Goal: Information Seeking & Learning: Learn about a topic

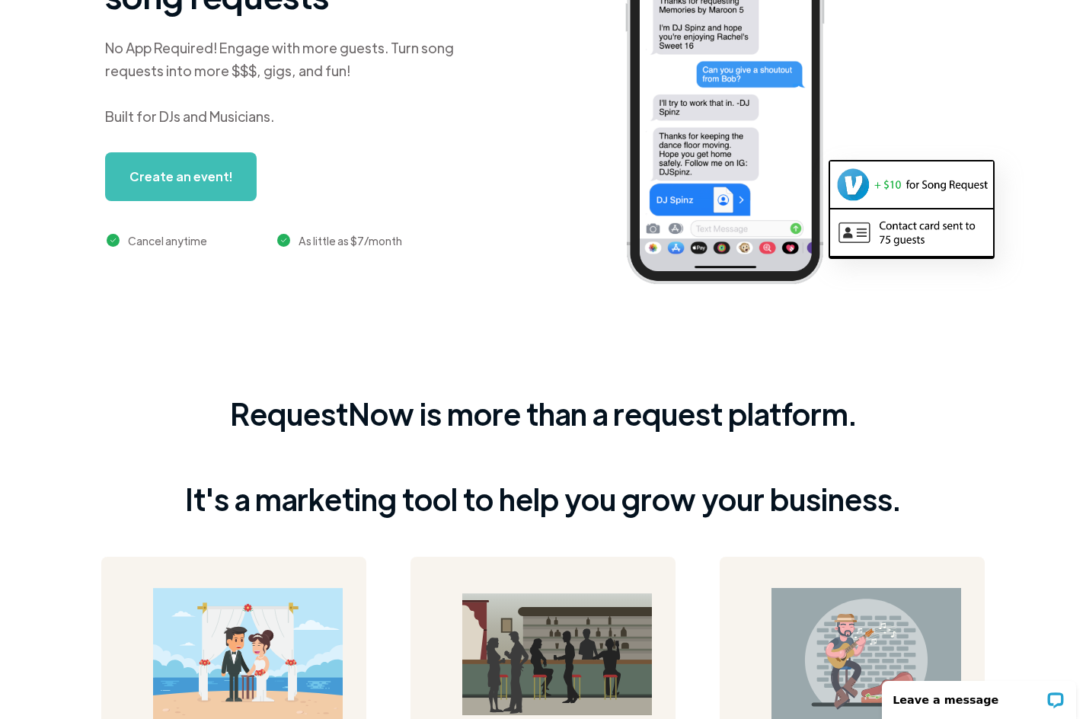
scroll to position [238, 0]
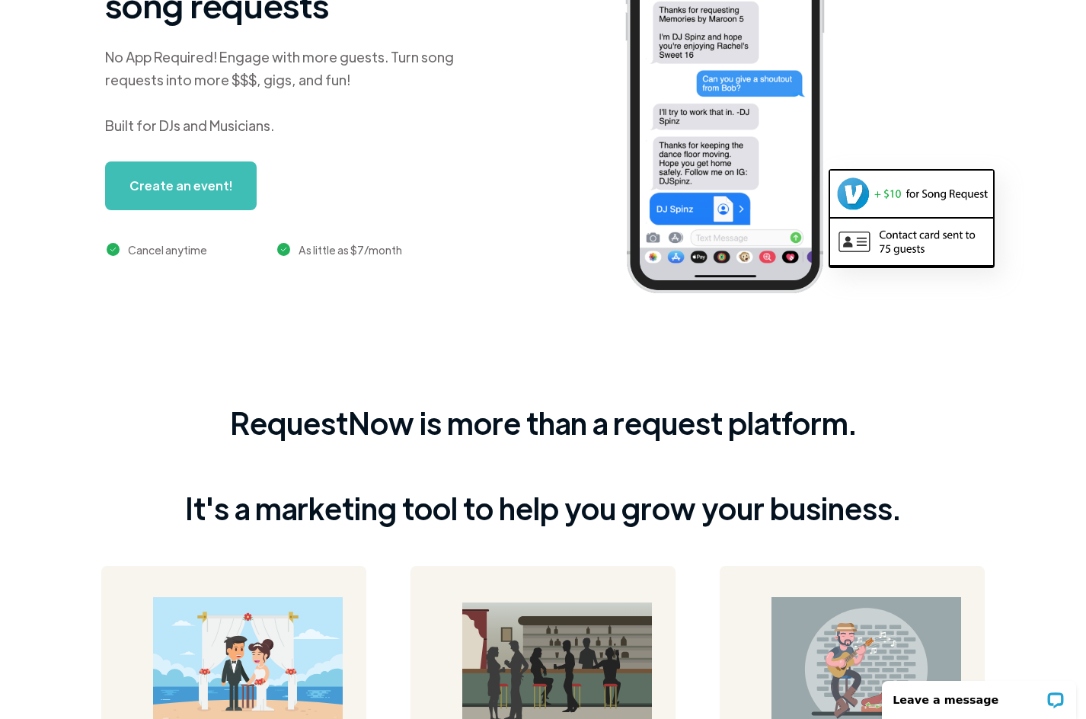
click at [219, 185] on link "Create an event!" at bounding box center [181, 185] width 152 height 49
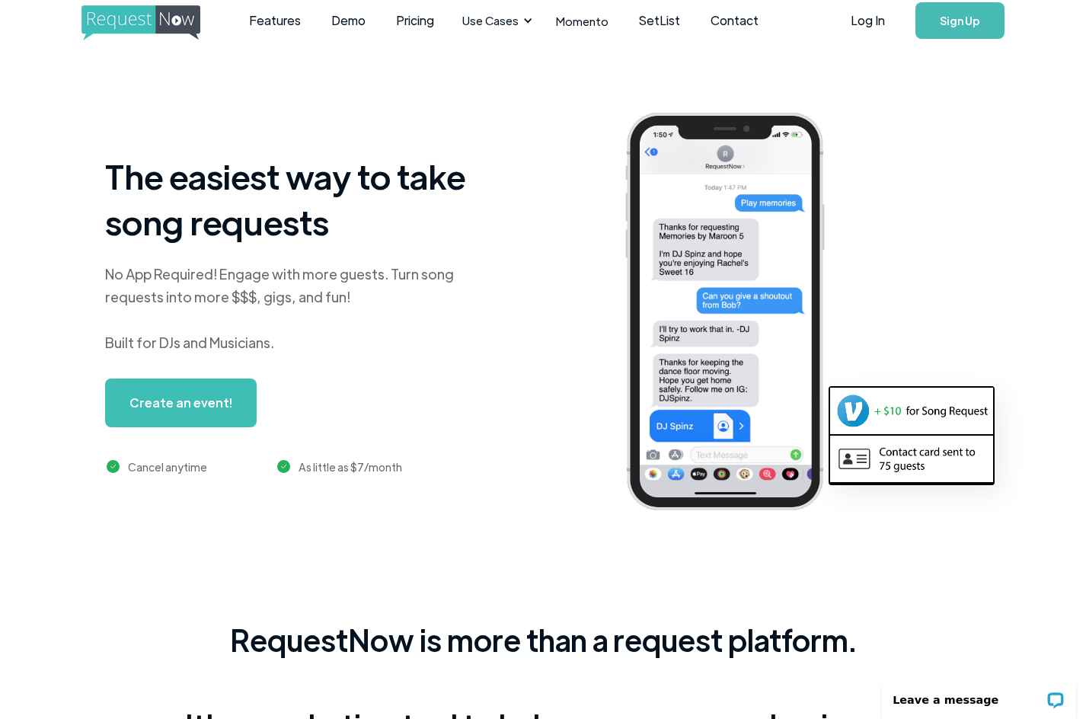
scroll to position [0, 0]
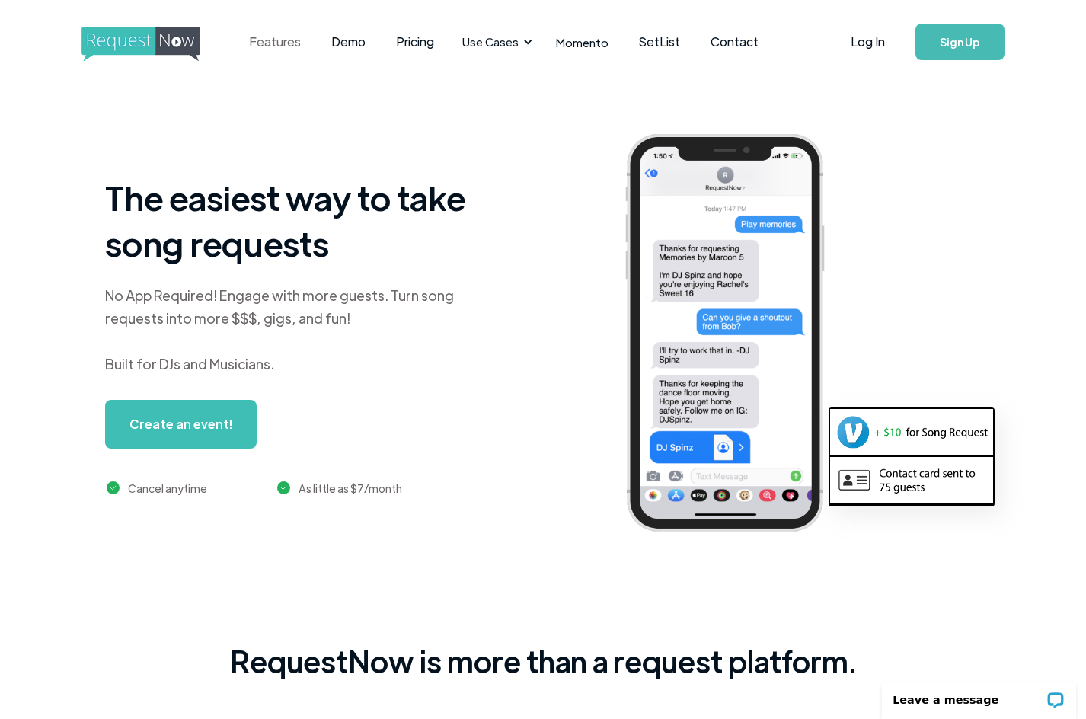
click at [275, 36] on link "Features" at bounding box center [275, 41] width 82 height 47
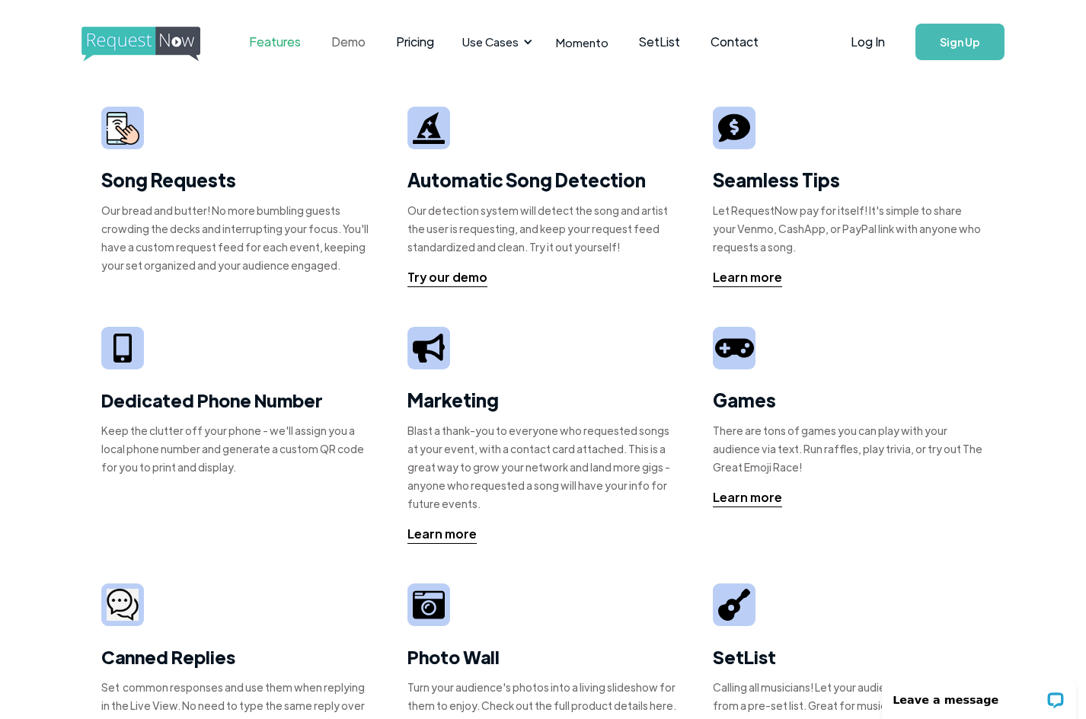
click at [330, 46] on link "Demo" at bounding box center [348, 41] width 65 height 47
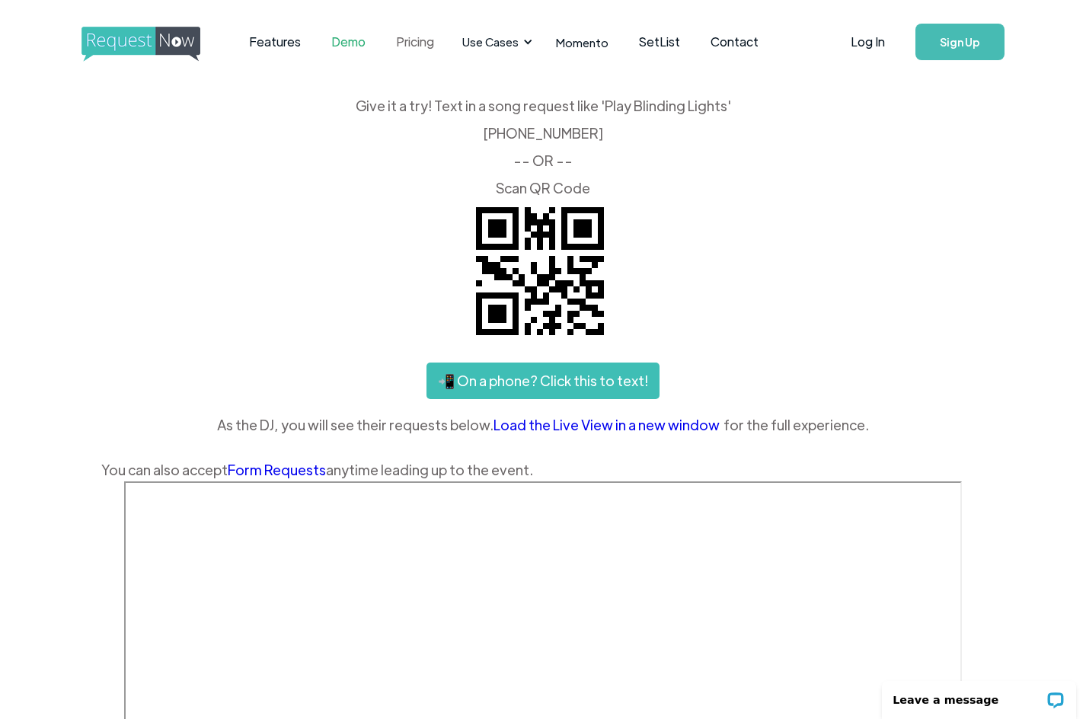
click at [398, 47] on link "Pricing" at bounding box center [415, 41] width 69 height 47
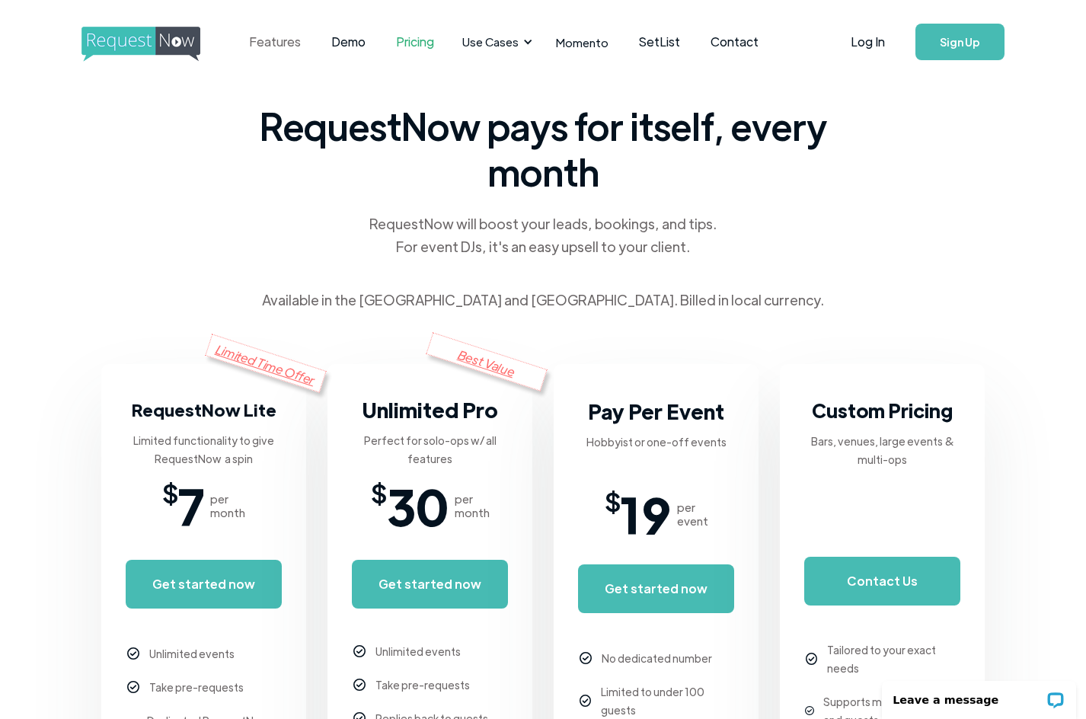
click at [257, 46] on link "Features" at bounding box center [275, 41] width 82 height 47
